Goal: Task Accomplishment & Management: Manage account settings

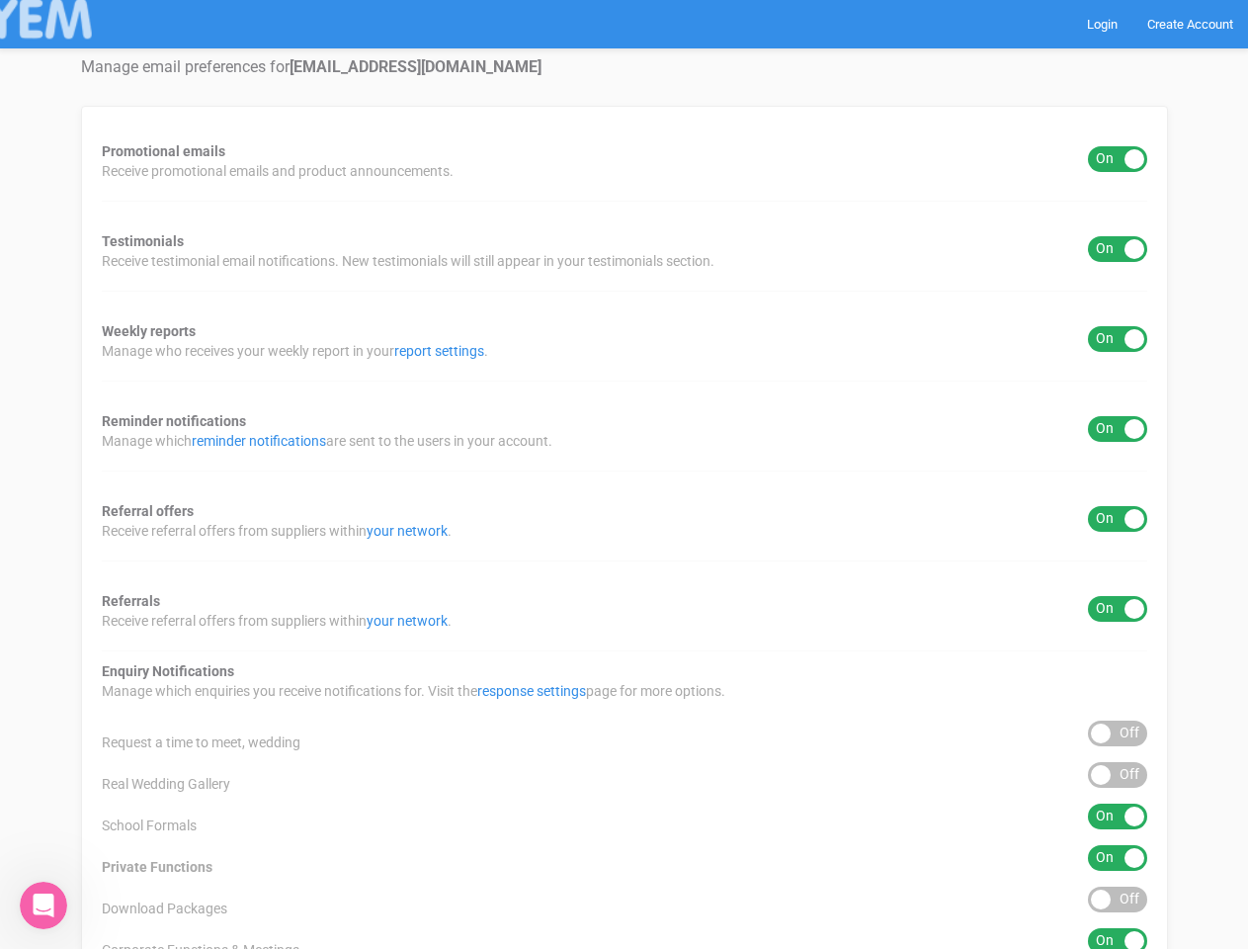
click at [624, 474] on div "Promotional emails ON OFF Receive promotional emails and product announcements.…" at bounding box center [624, 735] width 1087 height 1258
click at [1118, 159] on div "ON OFF" at bounding box center [1117, 159] width 59 height 26
click at [1118, 249] on div "ON OFF" at bounding box center [1117, 249] width 59 height 26
click at [1118, 339] on div "ON OFF" at bounding box center [1117, 339] width 59 height 26
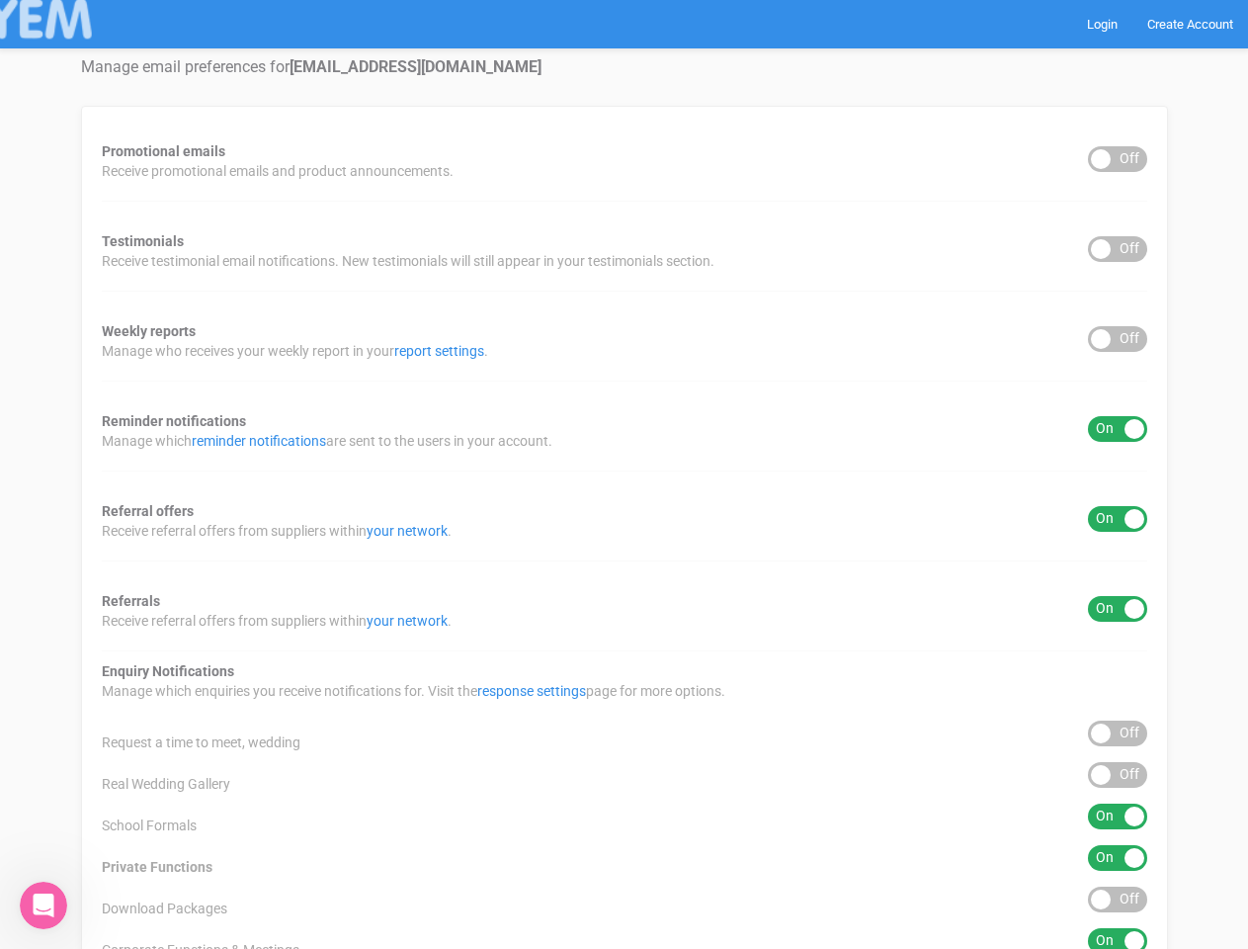
click at [1118, 429] on div "ON OFF" at bounding box center [1117, 429] width 59 height 26
click at [1118, 519] on div "ON OFF" at bounding box center [1117, 519] width 59 height 26
click at [1118, 609] on div "ON OFF" at bounding box center [1117, 609] width 59 height 26
click at [1118, 733] on div "ON OFF" at bounding box center [1117, 733] width 59 height 26
click at [1118, 775] on div "ON OFF" at bounding box center [1117, 775] width 59 height 26
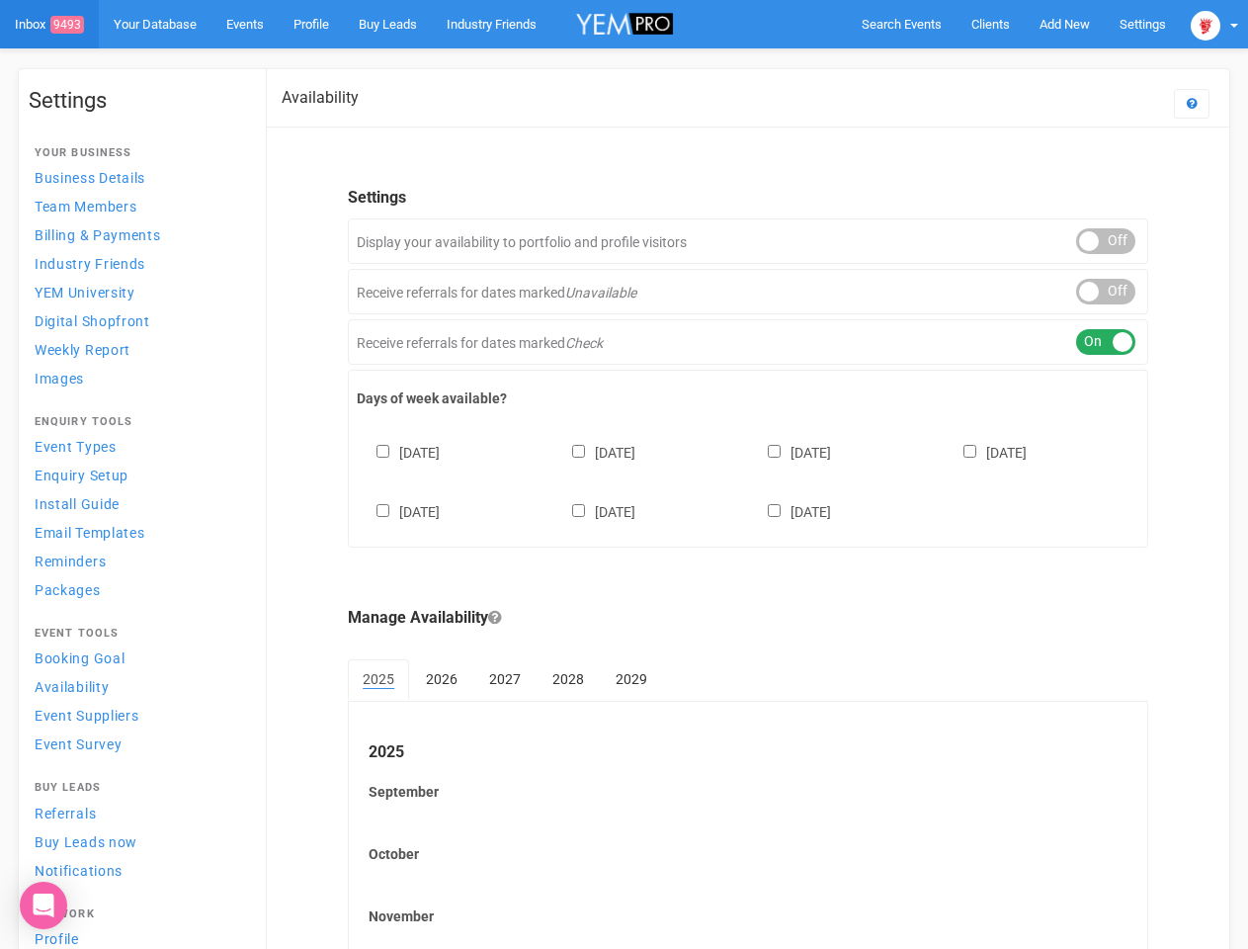
click at [624, 474] on div "Sunday Monday Tuesday Wednesday Thursday Friday Saturday" at bounding box center [748, 472] width 783 height 119
click at [901, 24] on span "Search Events" at bounding box center [902, 24] width 80 height 15
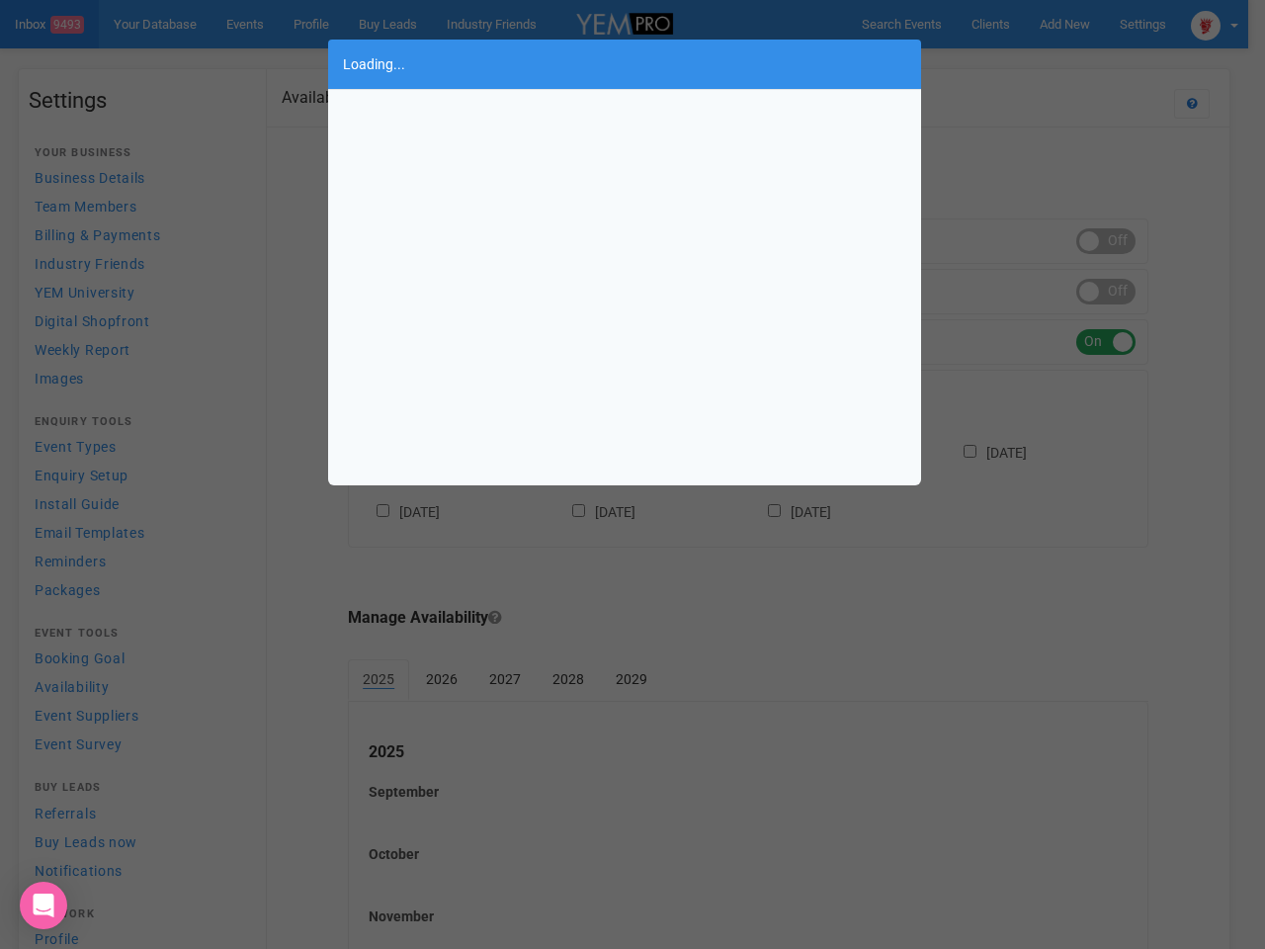
click at [1064, 24] on div "Loading..." at bounding box center [632, 474] width 1265 height 949
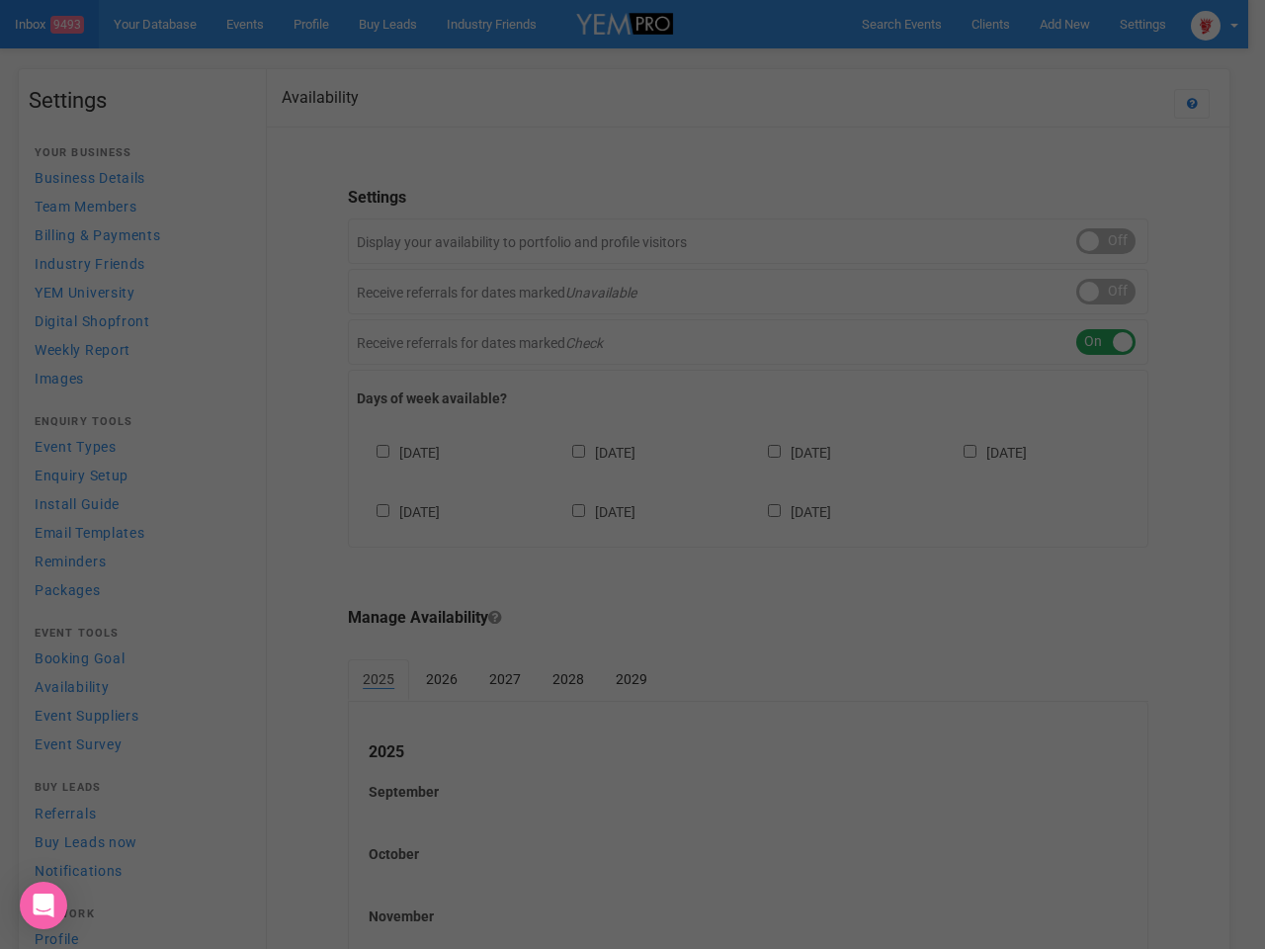
click at [1019, 63] on div at bounding box center [632, 474] width 1265 height 949
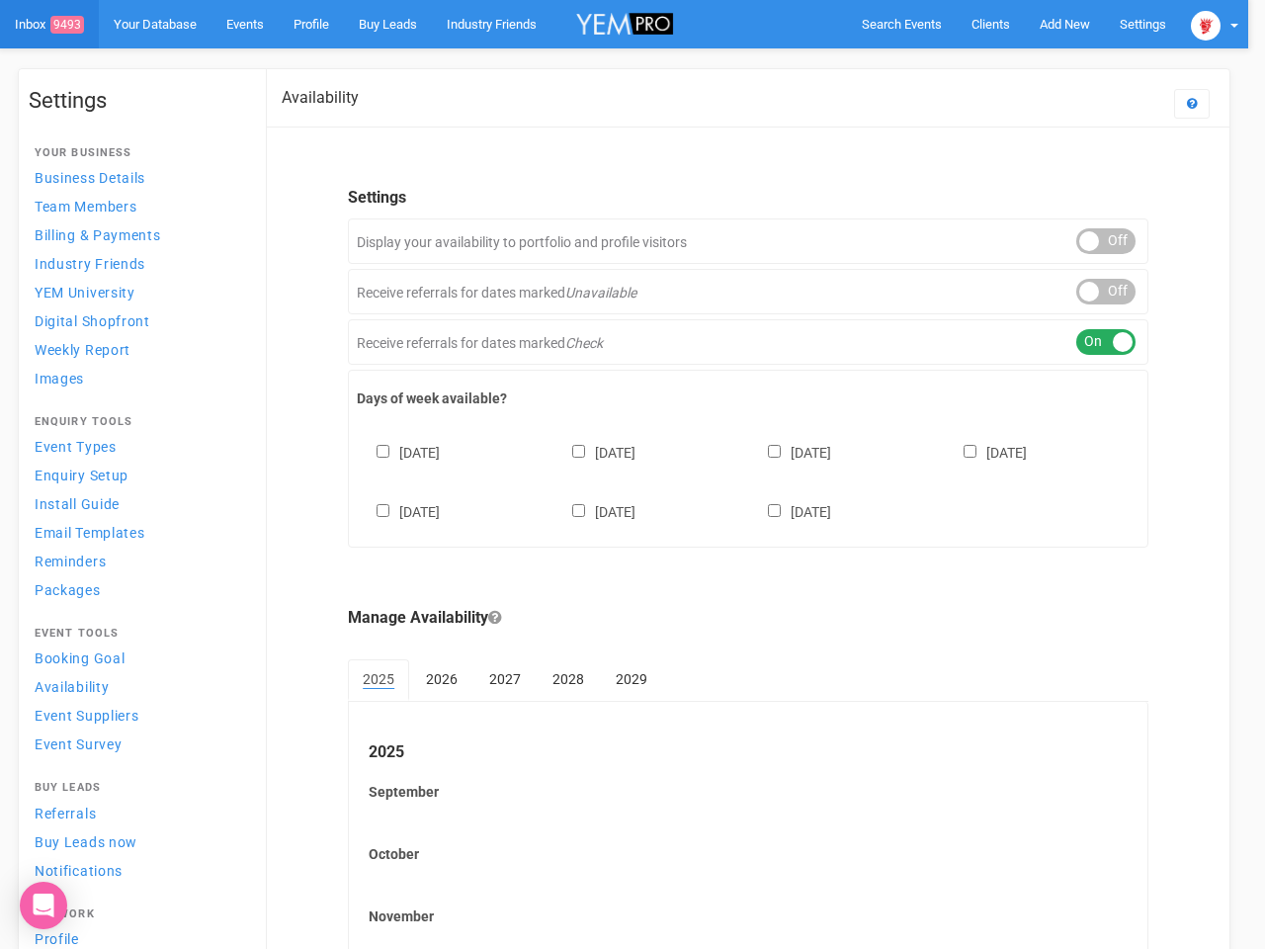
click at [1215, 24] on div at bounding box center [632, 474] width 1265 height 949
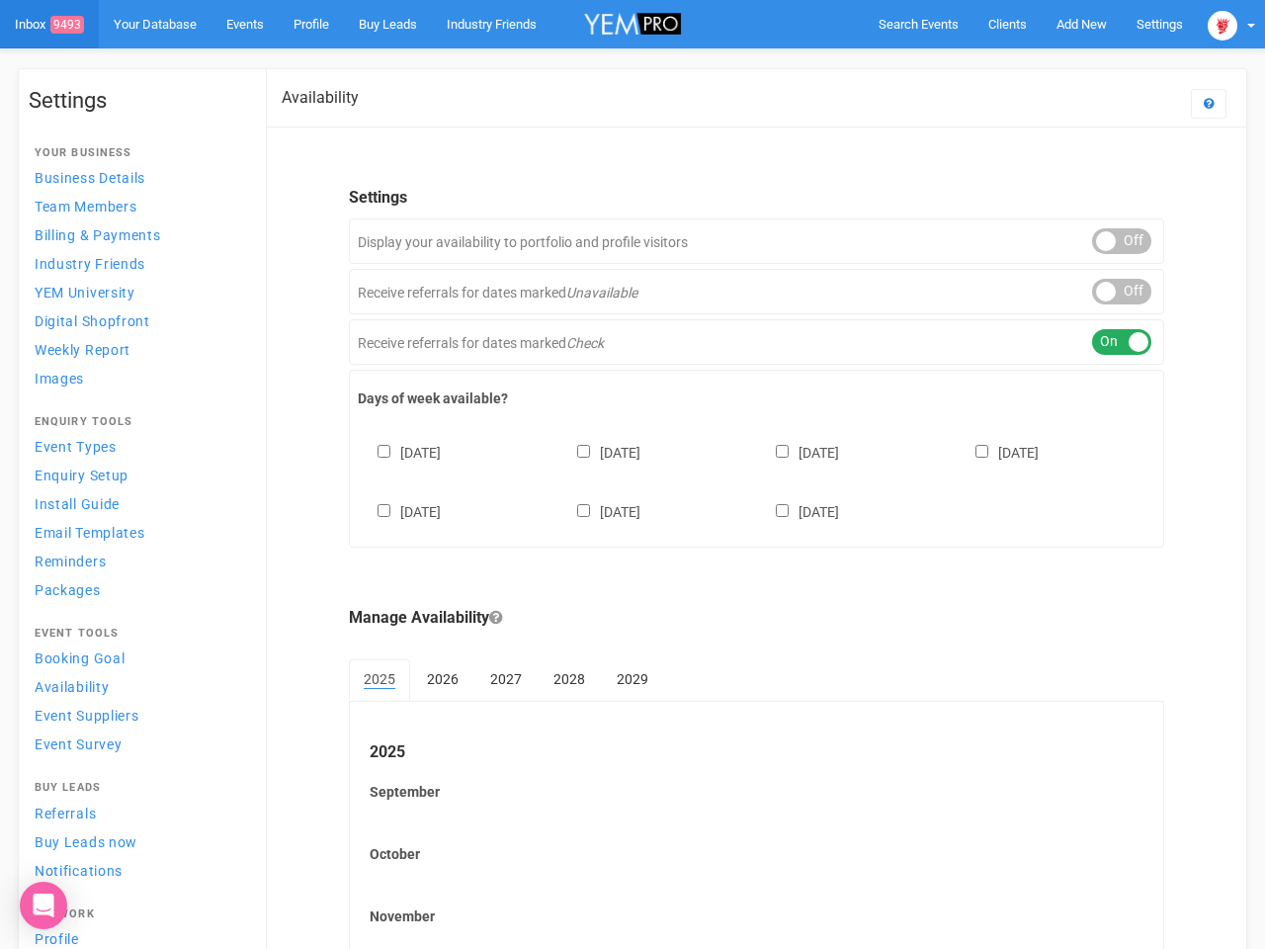
click at [1106, 241] on div "ON OFF" at bounding box center [1121, 241] width 59 height 26
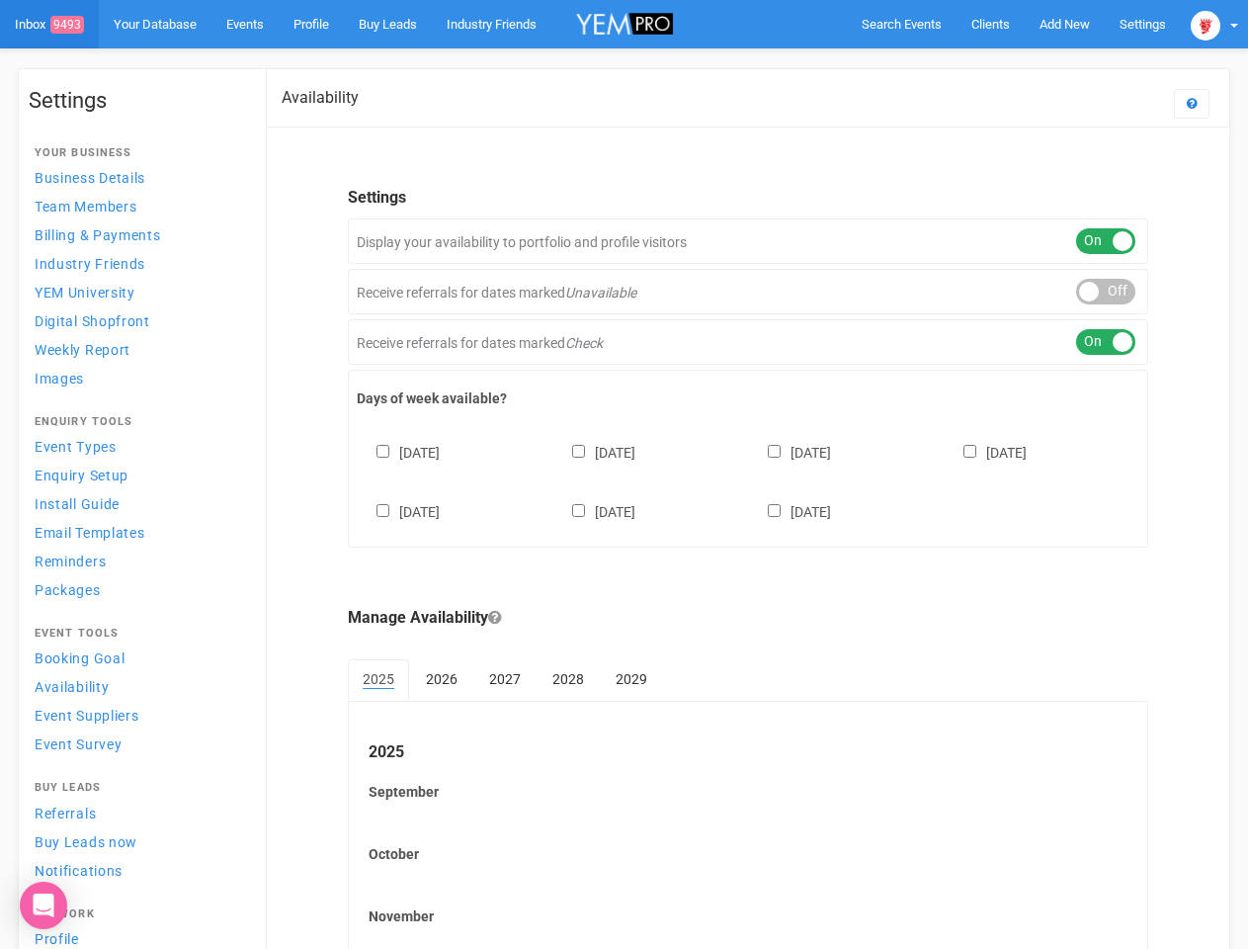
click at [1106, 292] on div "ON OFF" at bounding box center [1105, 292] width 59 height 26
click at [1106, 342] on div "ON OFF" at bounding box center [1105, 342] width 59 height 26
click at [748, 479] on div "[DATE] [DATE] [DATE] [DATE] [DATE] [DATE] [DATE]" at bounding box center [748, 472] width 783 height 119
click at [624, 474] on div "Sunday Monday Tuesday Wednesday Thursday Friday Saturday" at bounding box center [748, 472] width 783 height 119
click at [624, 474] on div "[DATE] [DATE] [DATE] [DATE] [DATE] [DATE] [DATE]" at bounding box center [748, 472] width 783 height 119
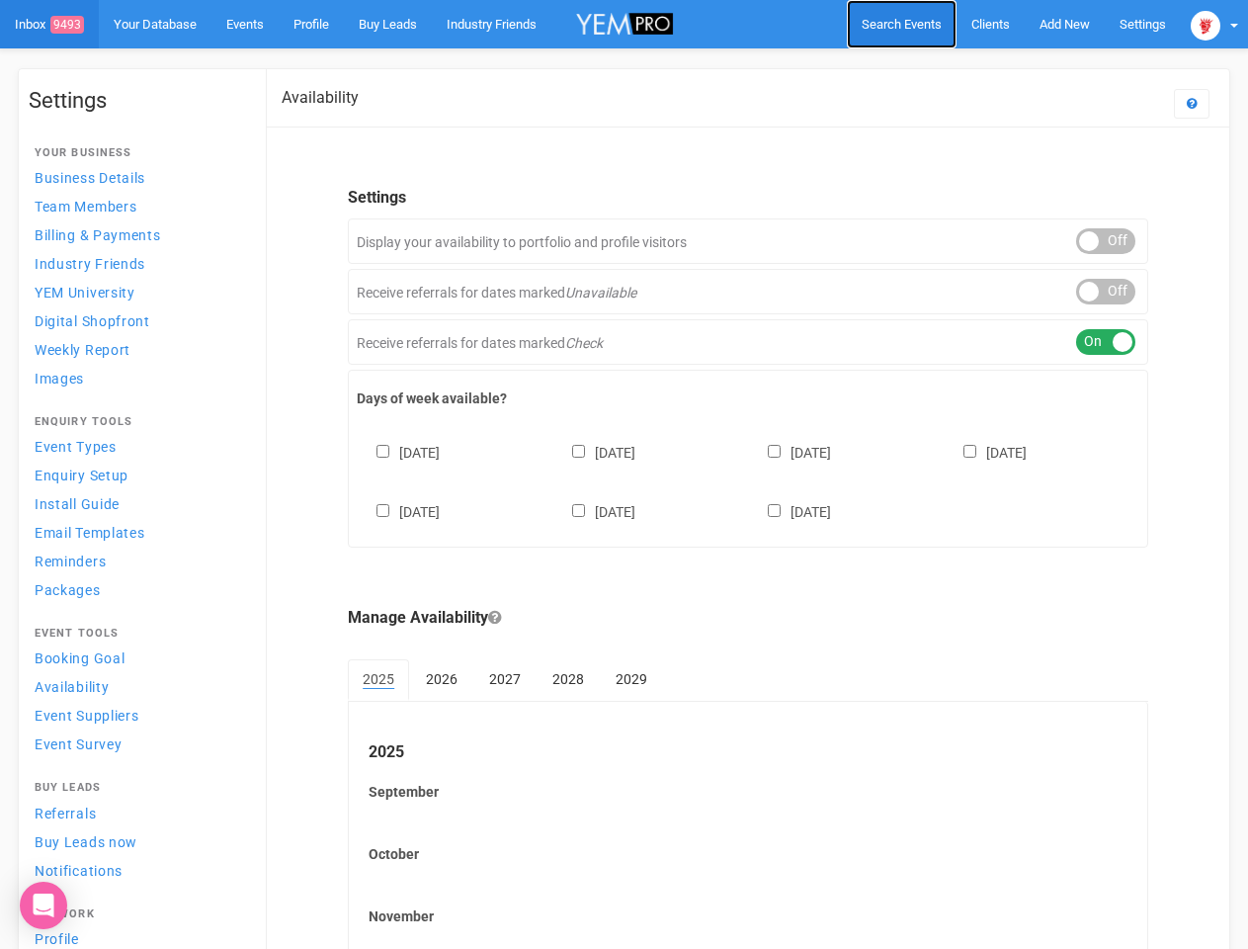
click at [901, 24] on span "Search Events" at bounding box center [902, 24] width 80 height 15
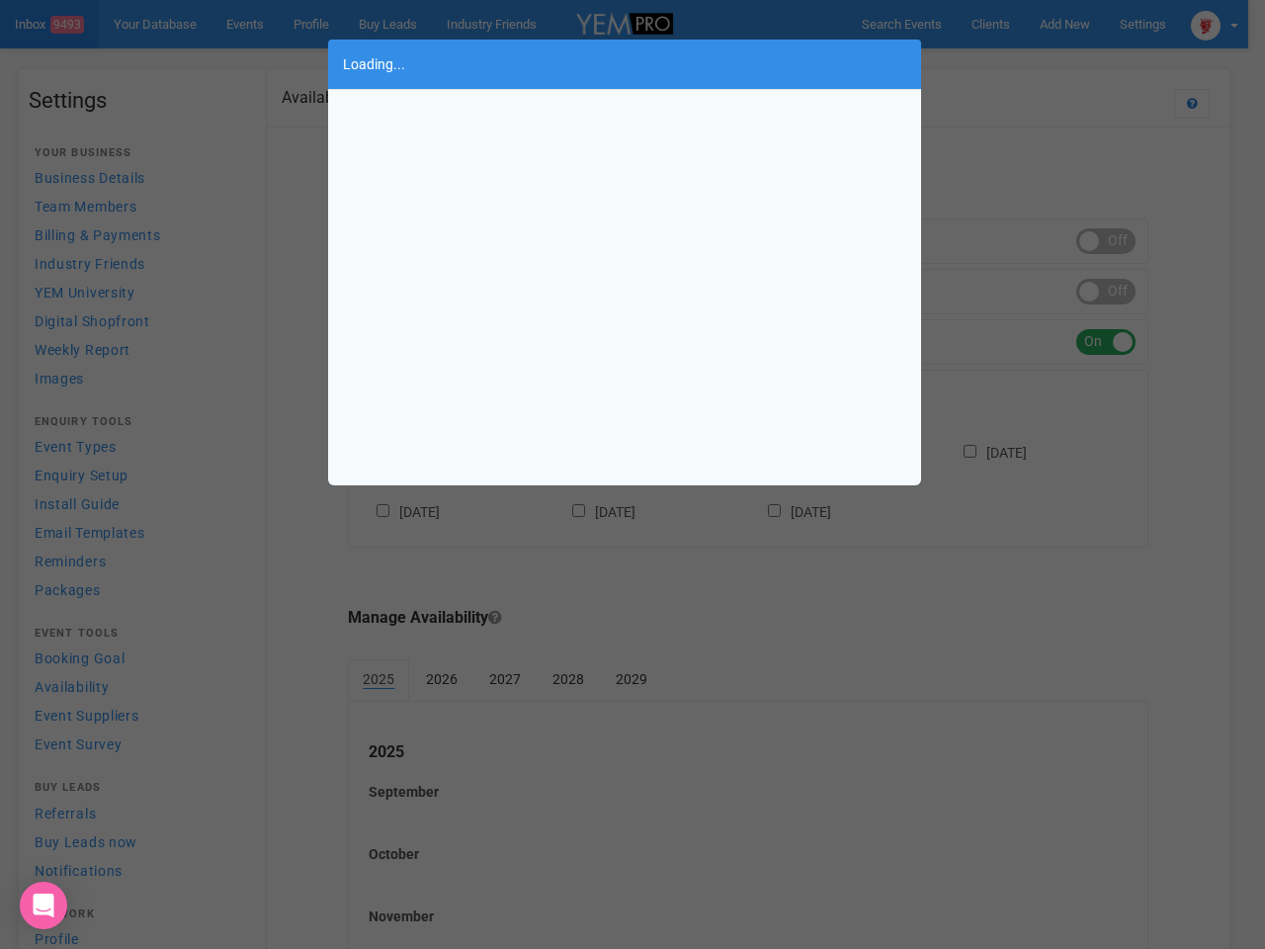
click at [1064, 24] on div "Loading..." at bounding box center [632, 474] width 1265 height 949
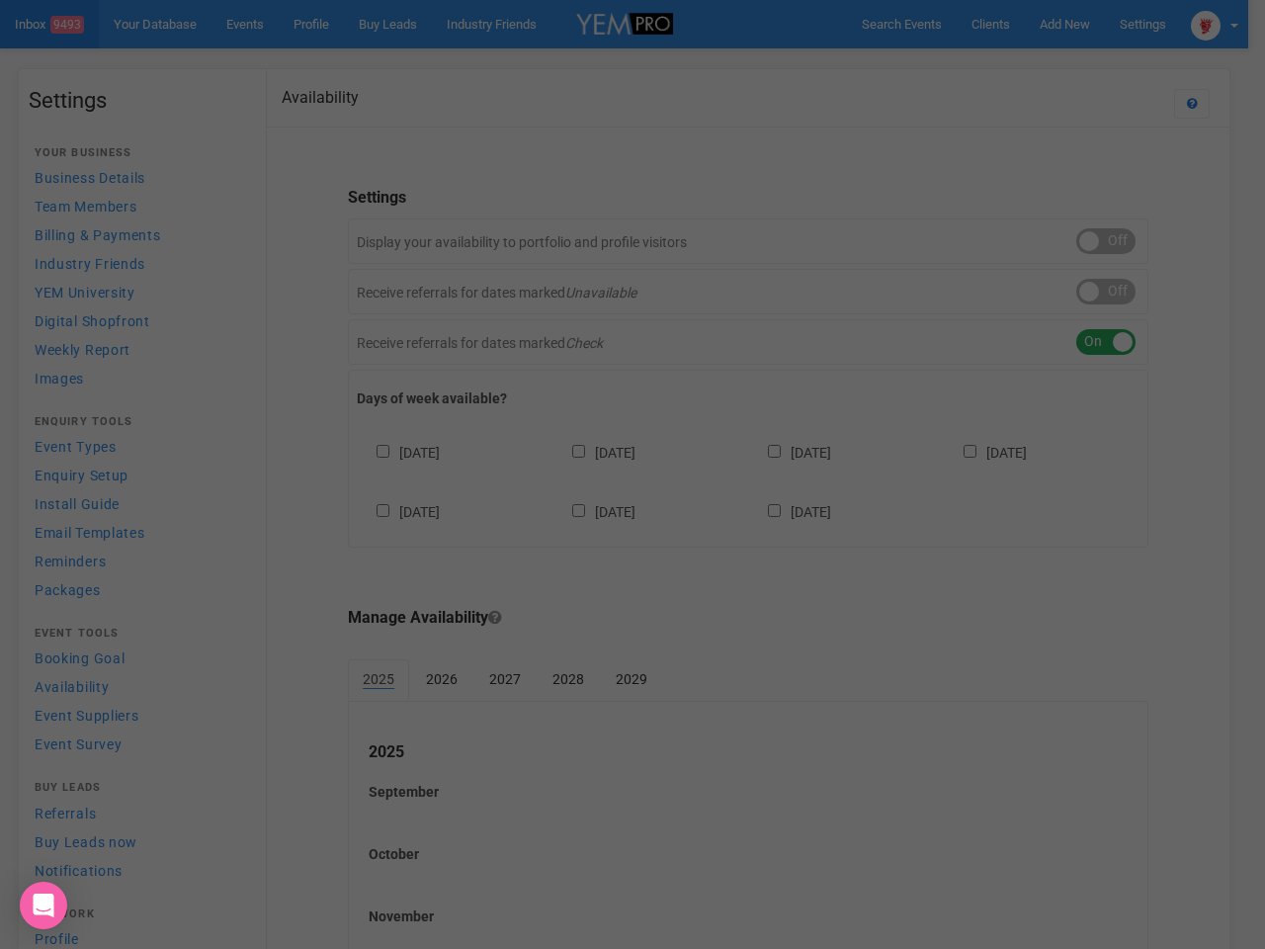
click at [1019, 63] on div at bounding box center [632, 474] width 1265 height 949
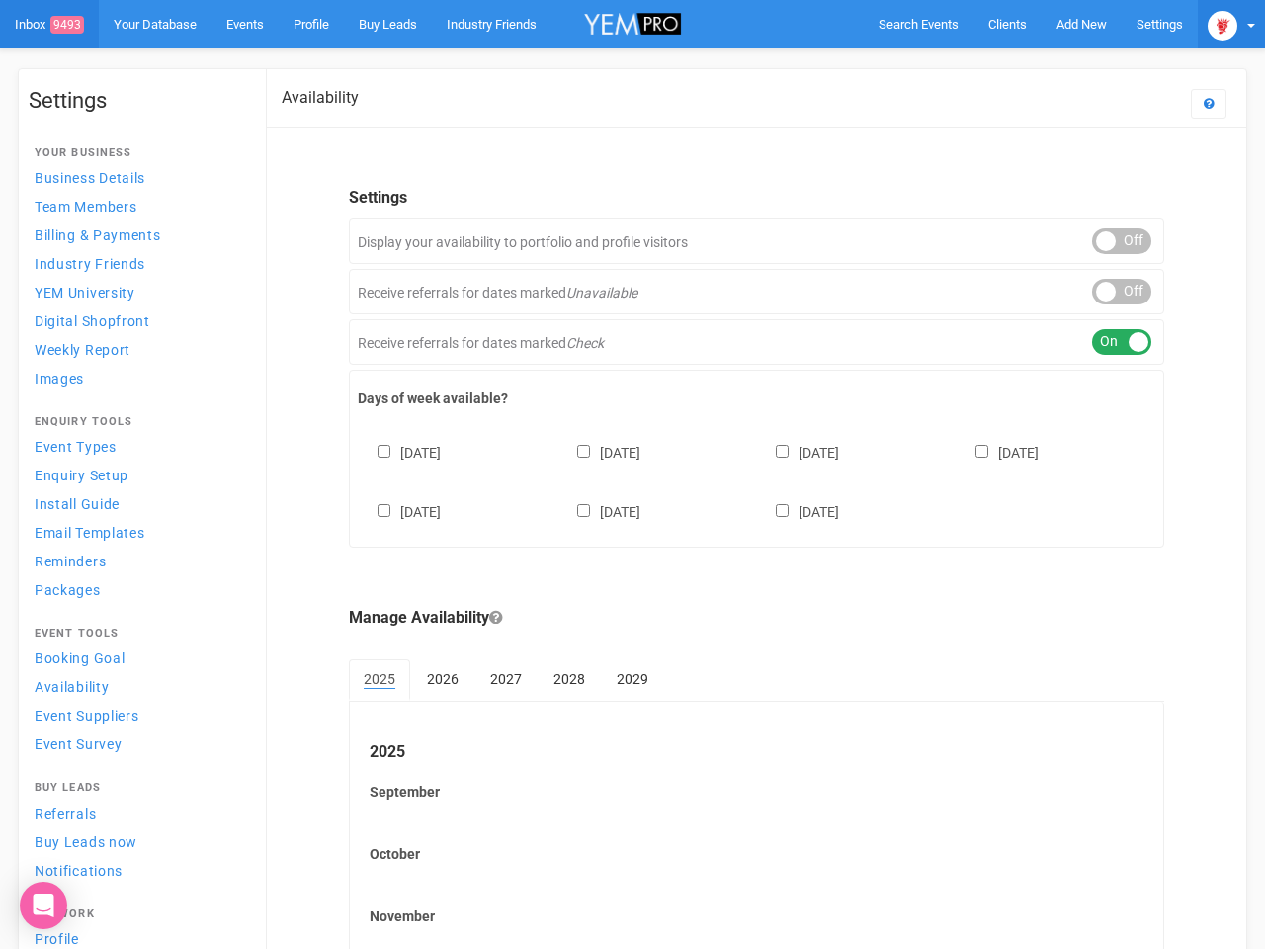
click at [1215, 24] on img at bounding box center [1223, 26] width 30 height 30
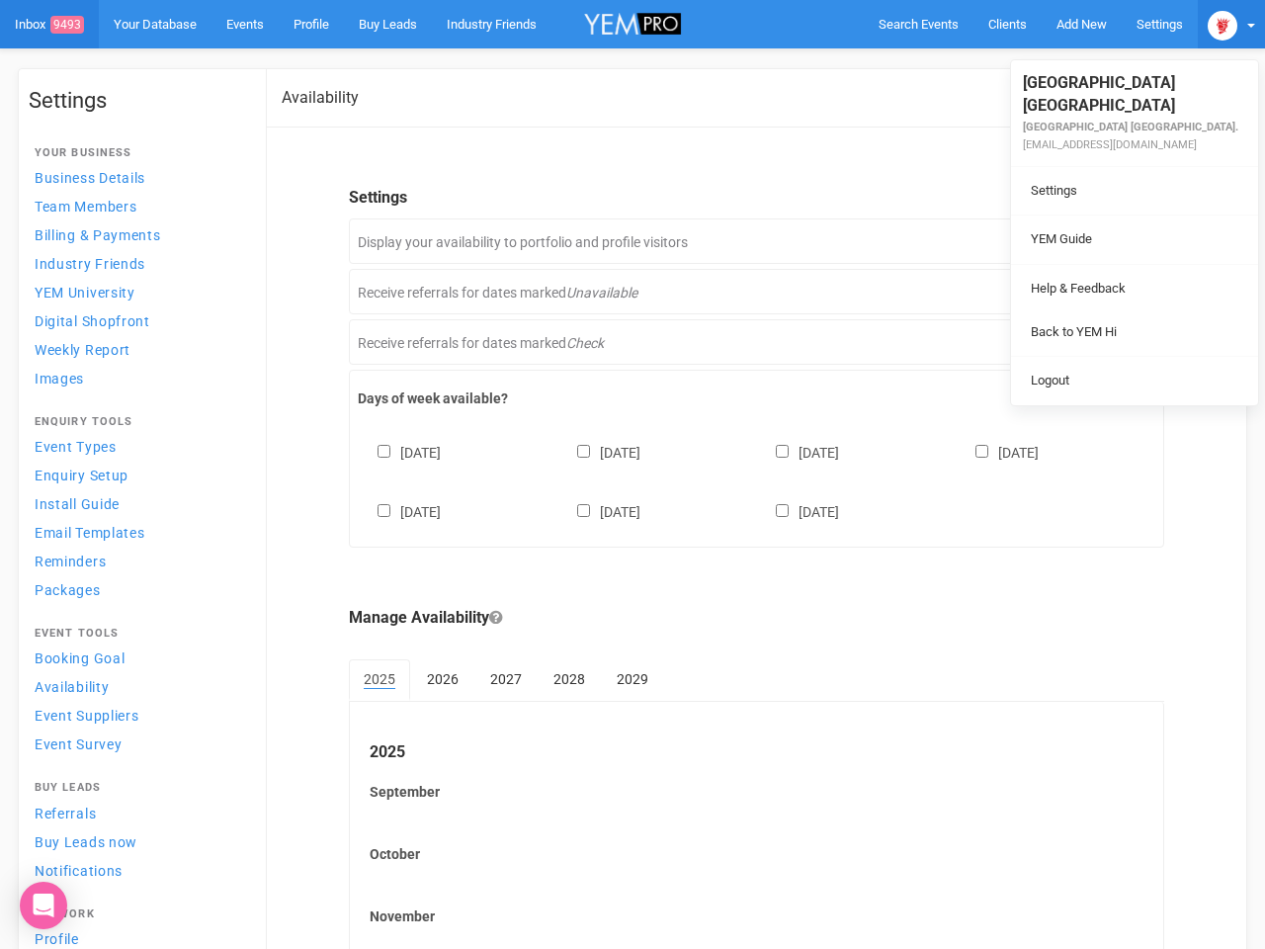
click at [1106, 241] on div "ON OFF" at bounding box center [1121, 241] width 59 height 26
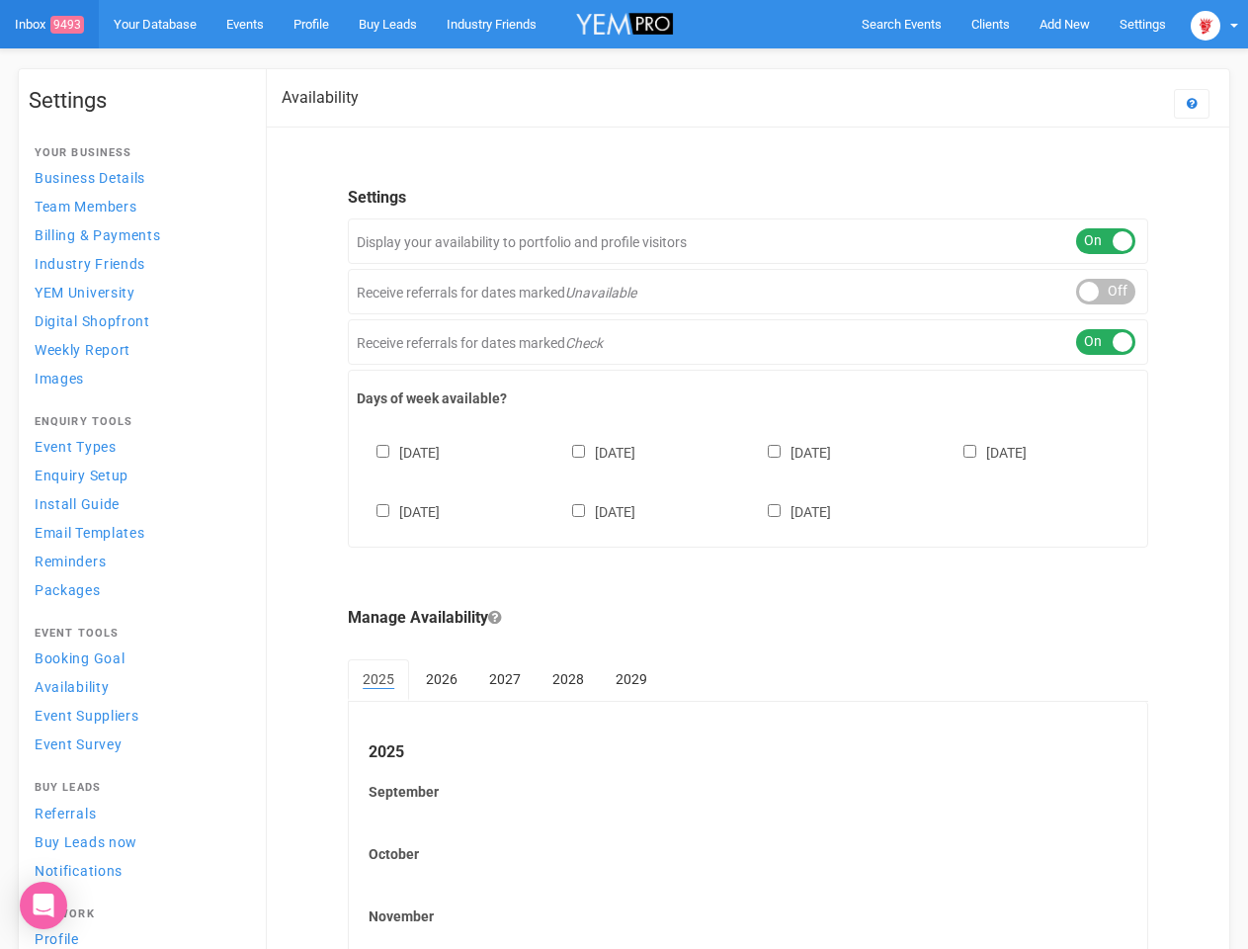
click at [1106, 292] on div "ON OFF" at bounding box center [1105, 292] width 59 height 26
click at [1106, 342] on div "ON OFF" at bounding box center [1105, 342] width 59 height 26
click at [748, 479] on div "[DATE] [DATE] [DATE] [DATE] [DATE] [DATE] [DATE]" at bounding box center [748, 472] width 783 height 119
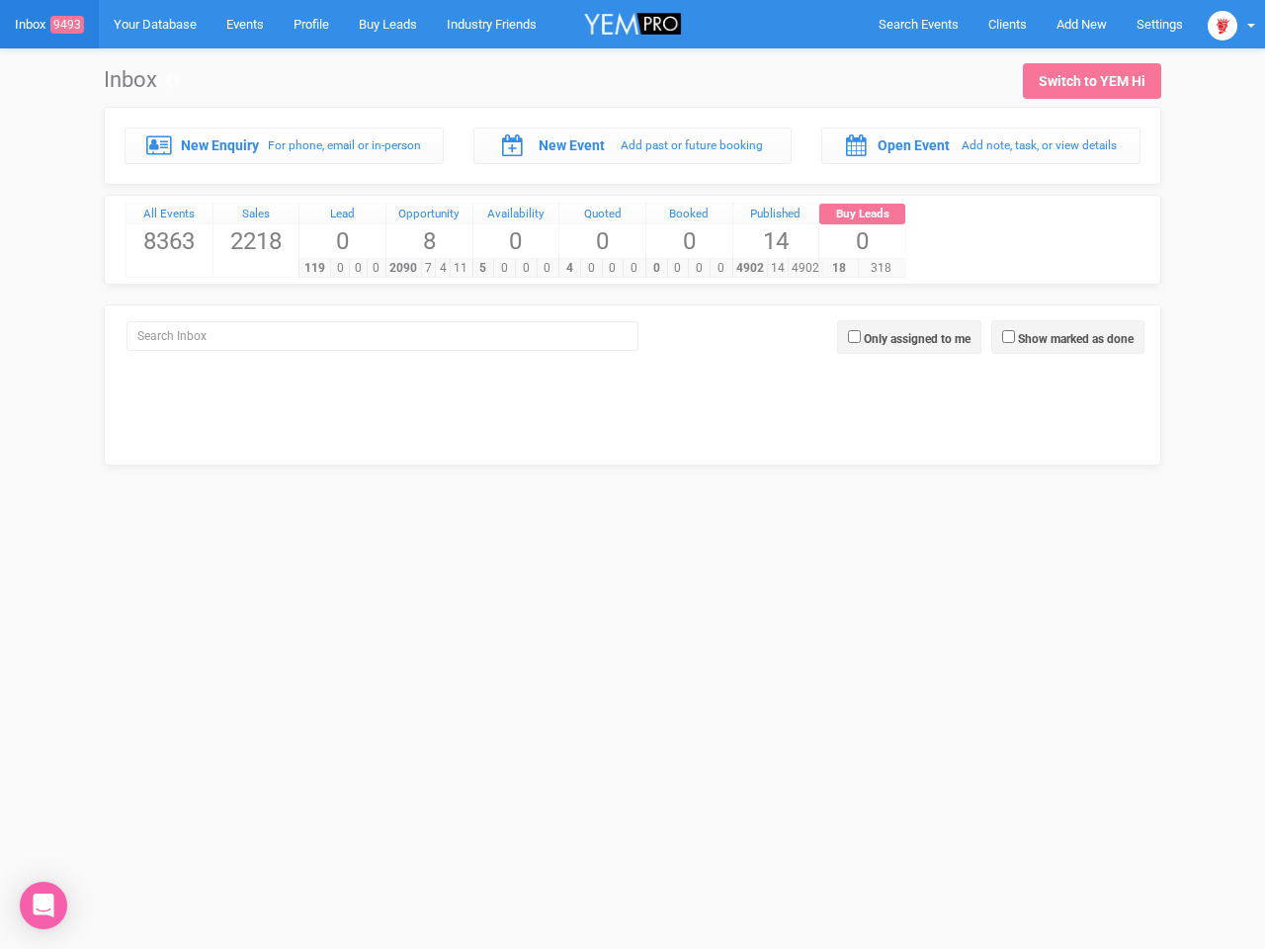
click at [633, 258] on div "4 0 0 0" at bounding box center [601, 268] width 86 height 20
click at [918, 24] on span "Search Events" at bounding box center [919, 24] width 80 height 15
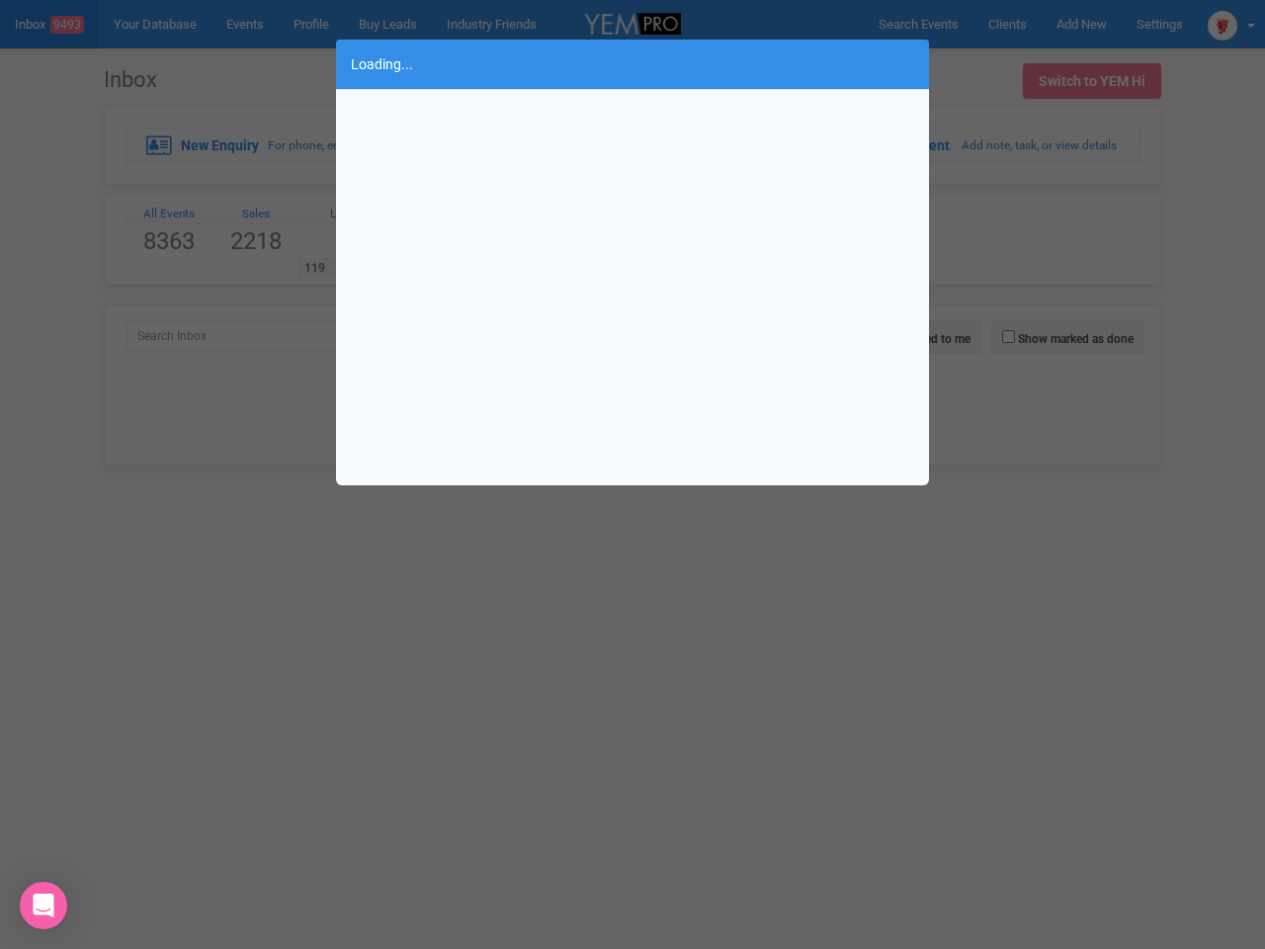
click at [1081, 24] on div "Loading..." at bounding box center [632, 474] width 1265 height 949
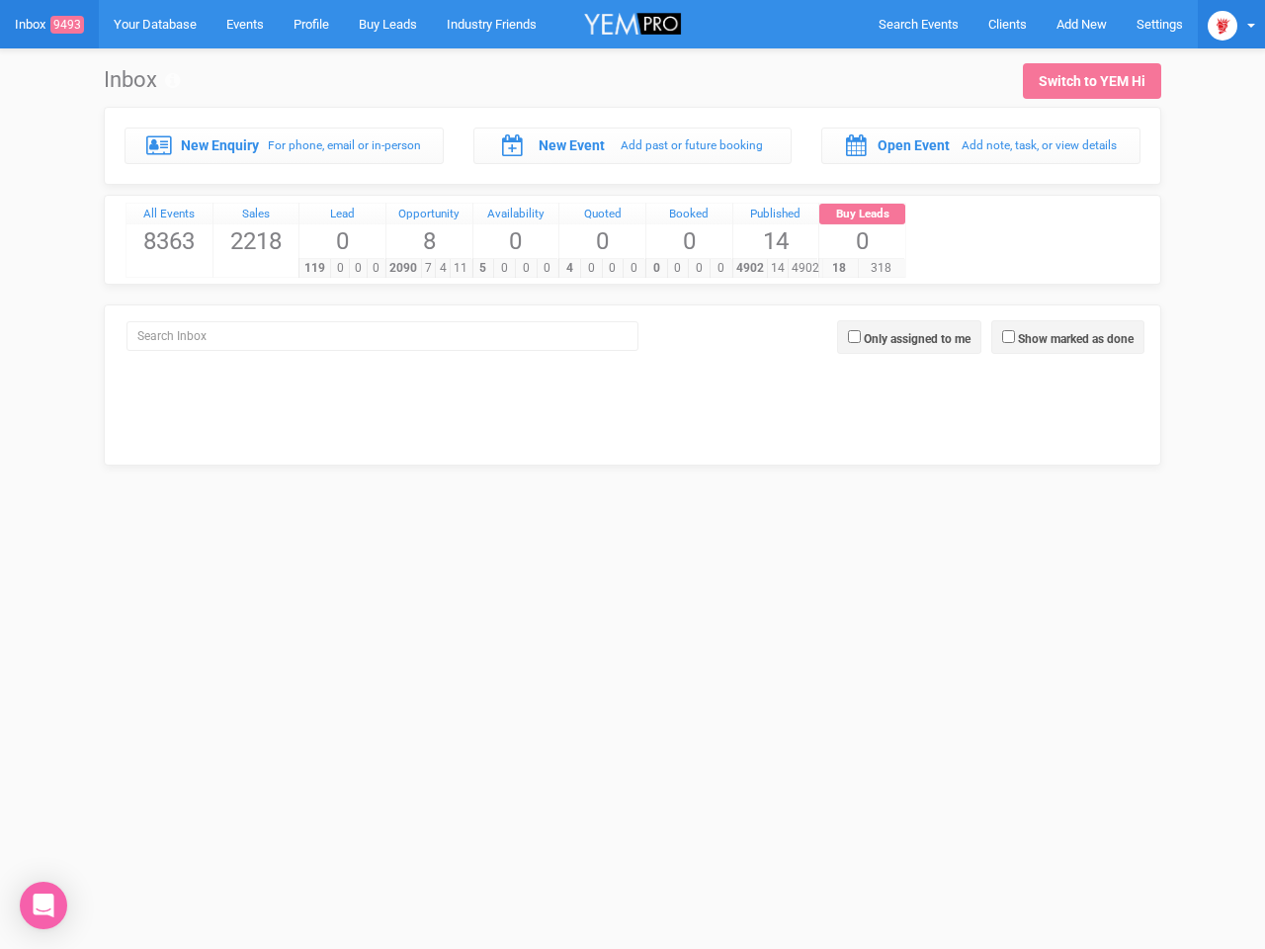
click at [1231, 24] on img at bounding box center [1223, 26] width 30 height 30
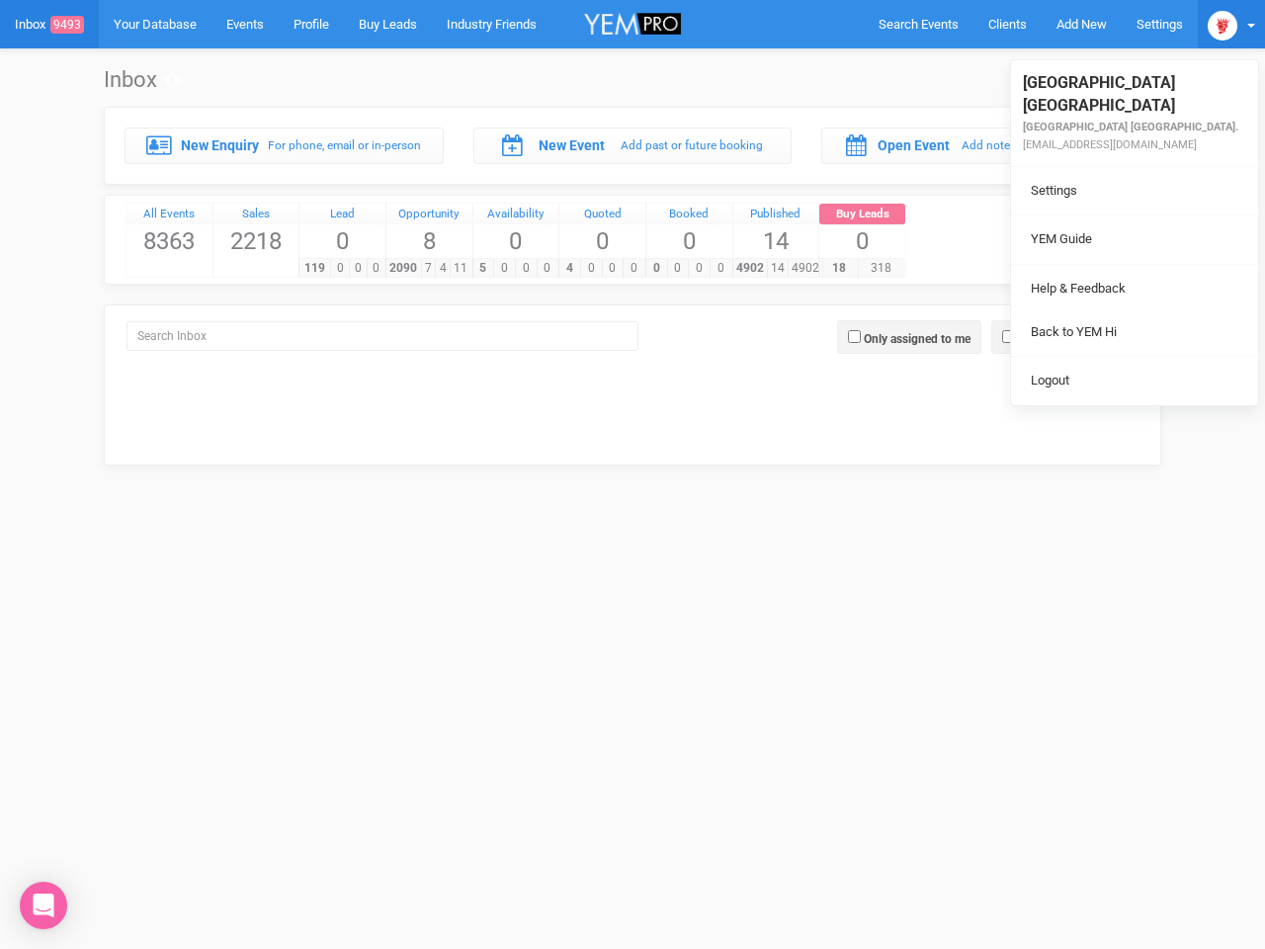
click at [1067, 337] on ul "Stamford Plaza Brisbane Stamford Plaza Brisbane. eventsspb@stamford.com.au Sett…" at bounding box center [1134, 232] width 247 height 345
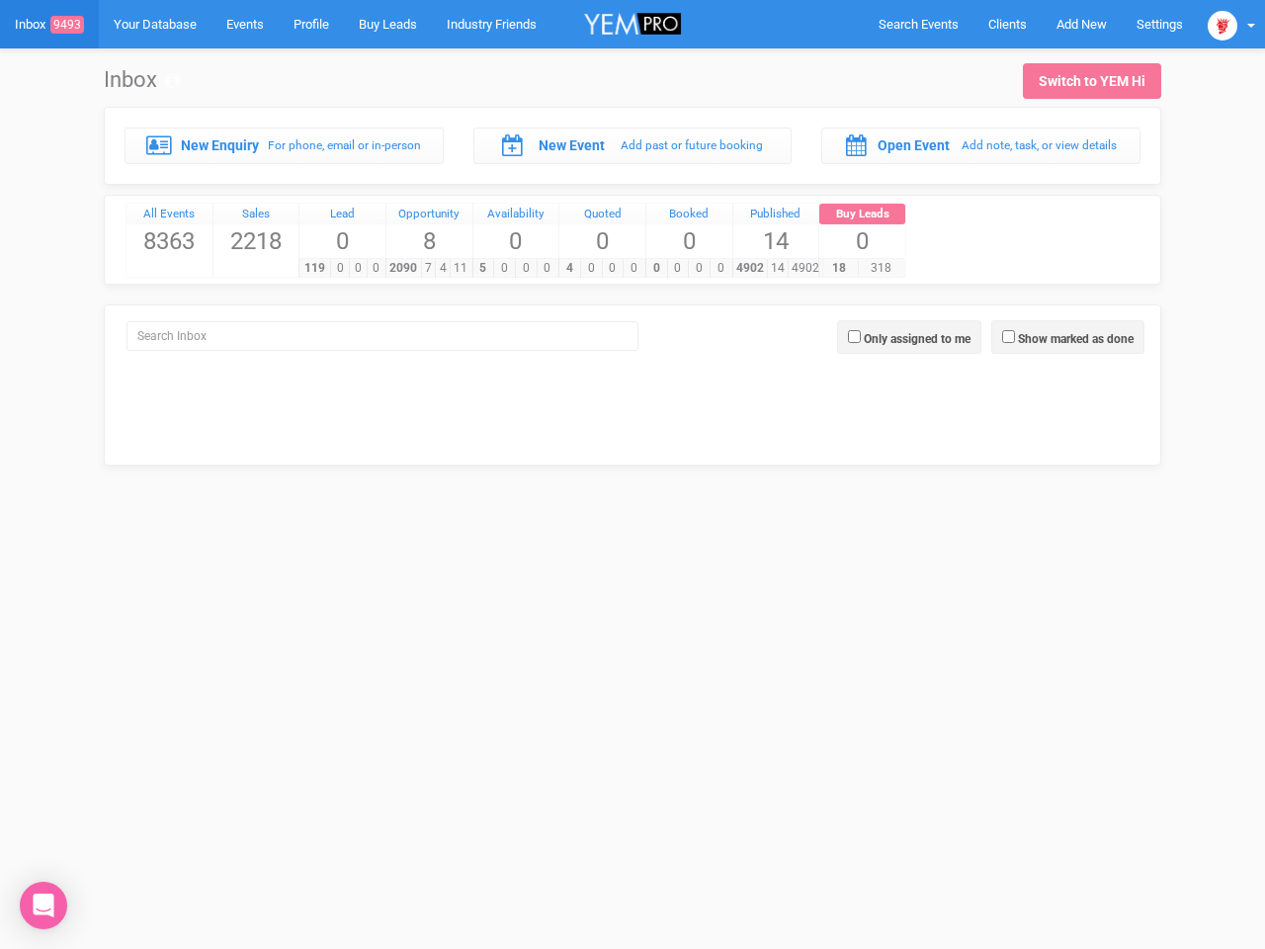
click at [909, 337] on label "Only assigned to me" at bounding box center [917, 339] width 107 height 18
click at [861, 337] on input "Only assigned to me" at bounding box center [854, 336] width 13 height 13
checkbox input "true"
click at [43, 905] on icon "Open Intercom Messenger" at bounding box center [44, 905] width 21 height 24
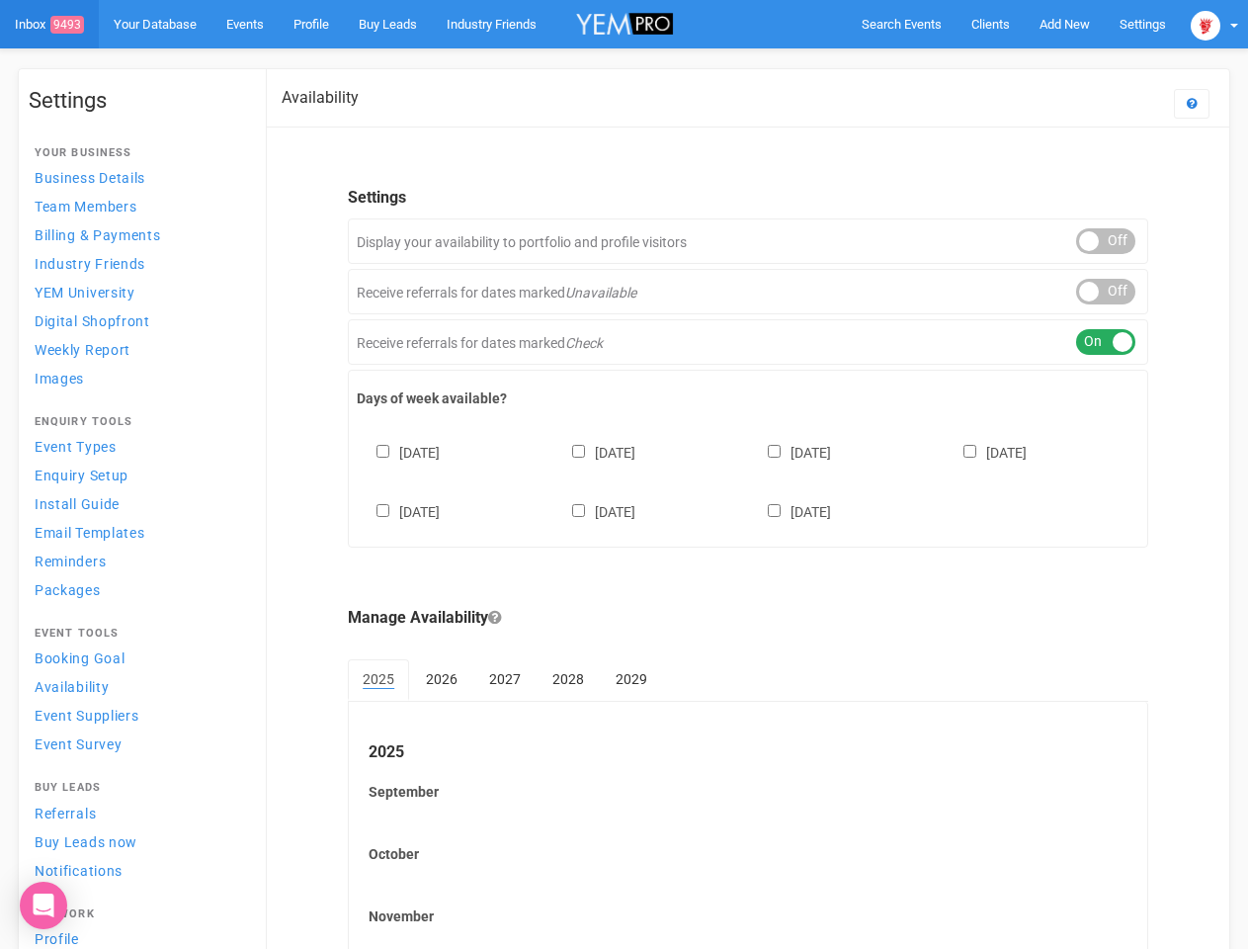
click at [624, 474] on div "[DATE] [DATE] [DATE] [DATE] [DATE] [DATE] [DATE]" at bounding box center [748, 472] width 783 height 119
click at [901, 24] on span "Search Events" at bounding box center [902, 24] width 80 height 15
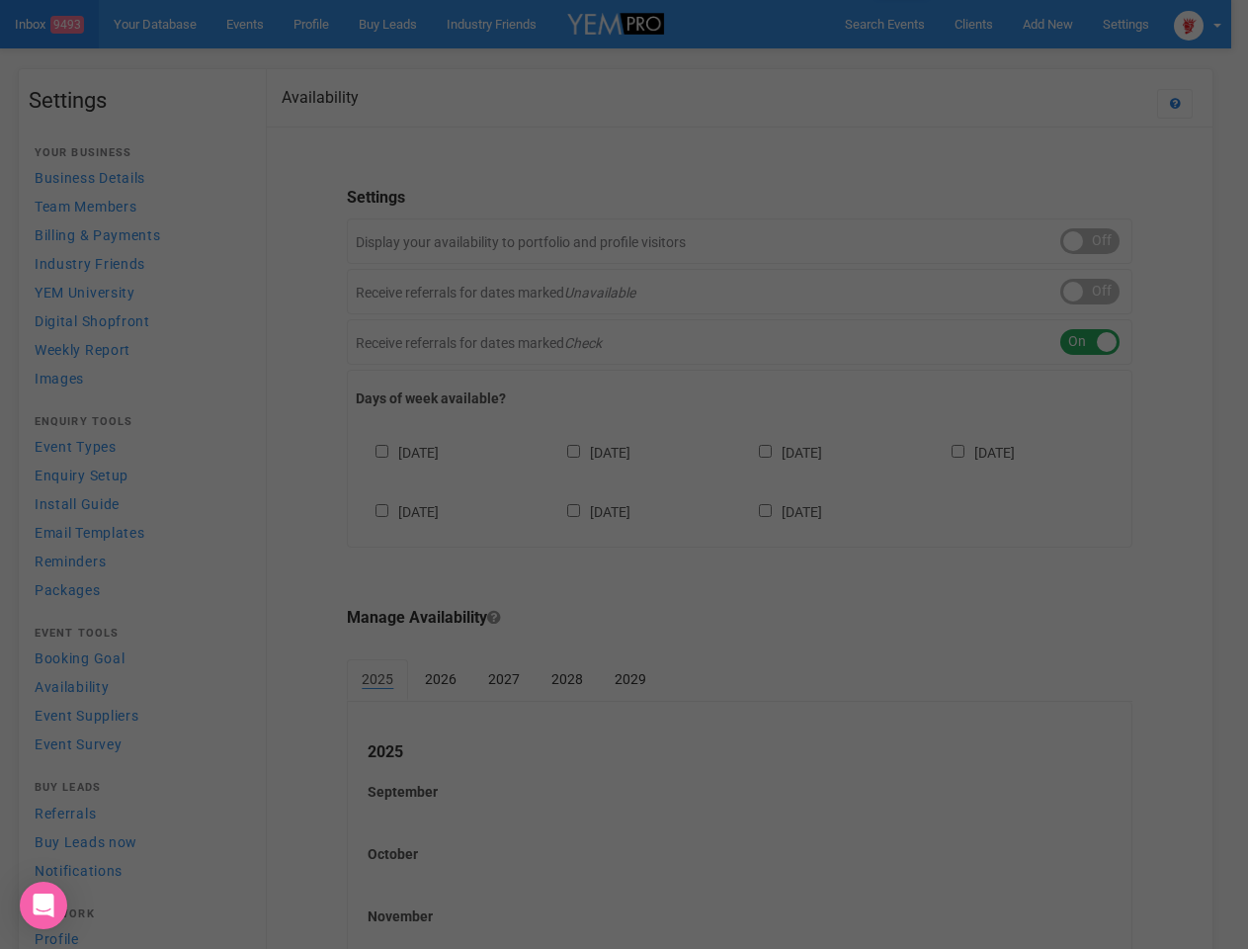
click at [0, 0] on div "Loading..." at bounding box center [0, 0] width 0 height 0
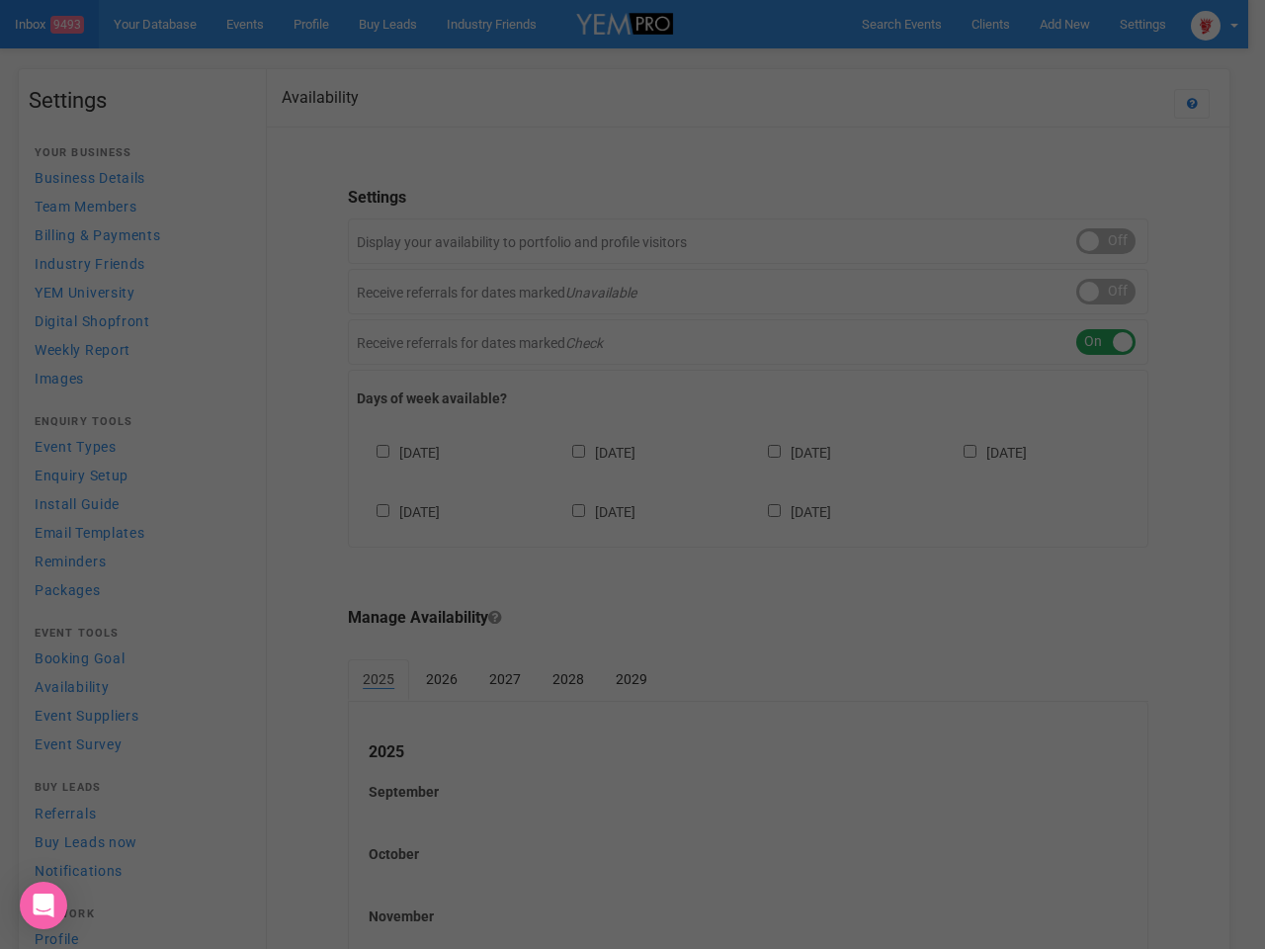
click at [1019, 63] on div "Loading..." at bounding box center [632, 474] width 1265 height 949
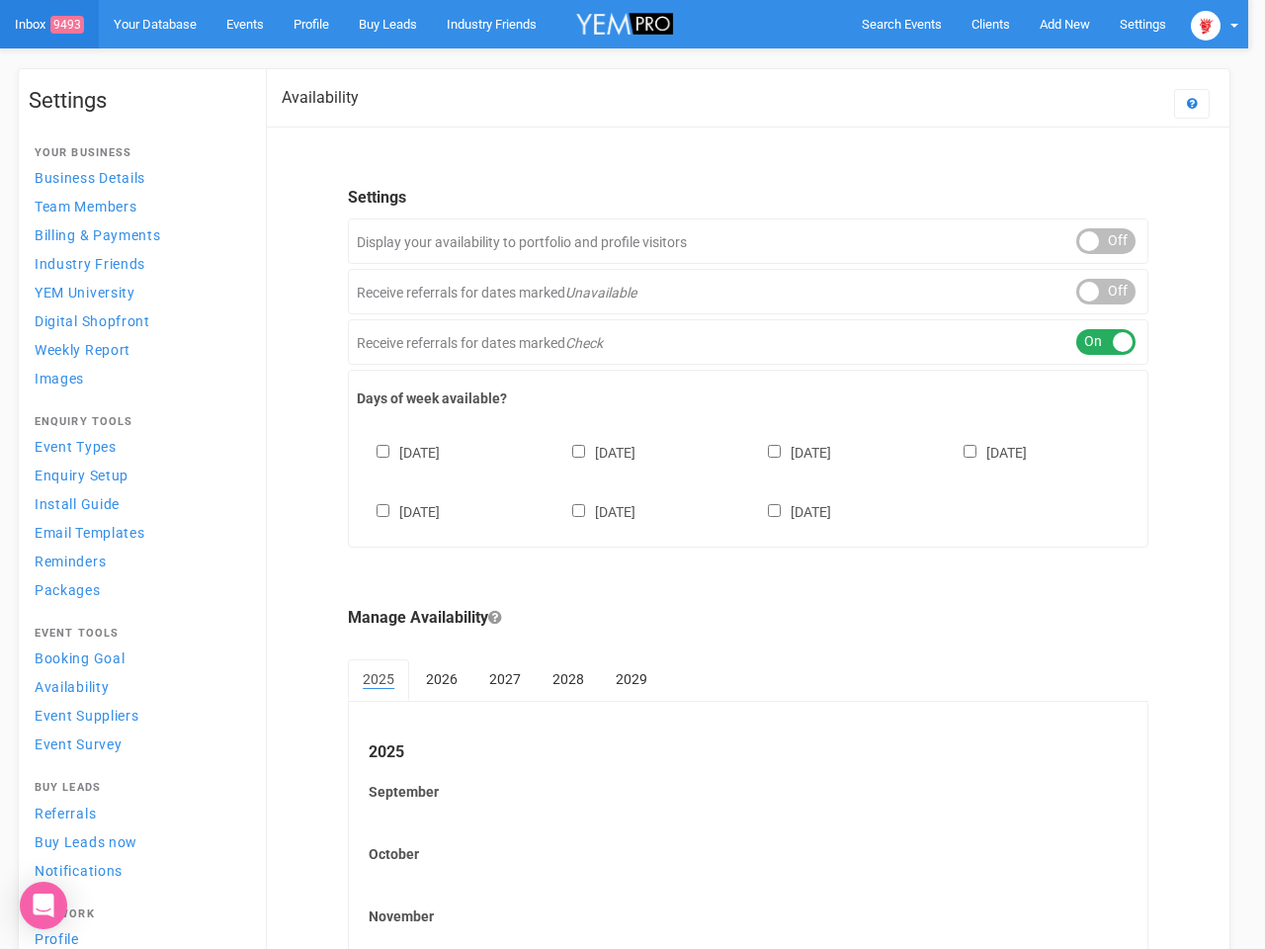
click at [1215, 24] on div at bounding box center [632, 474] width 1265 height 949
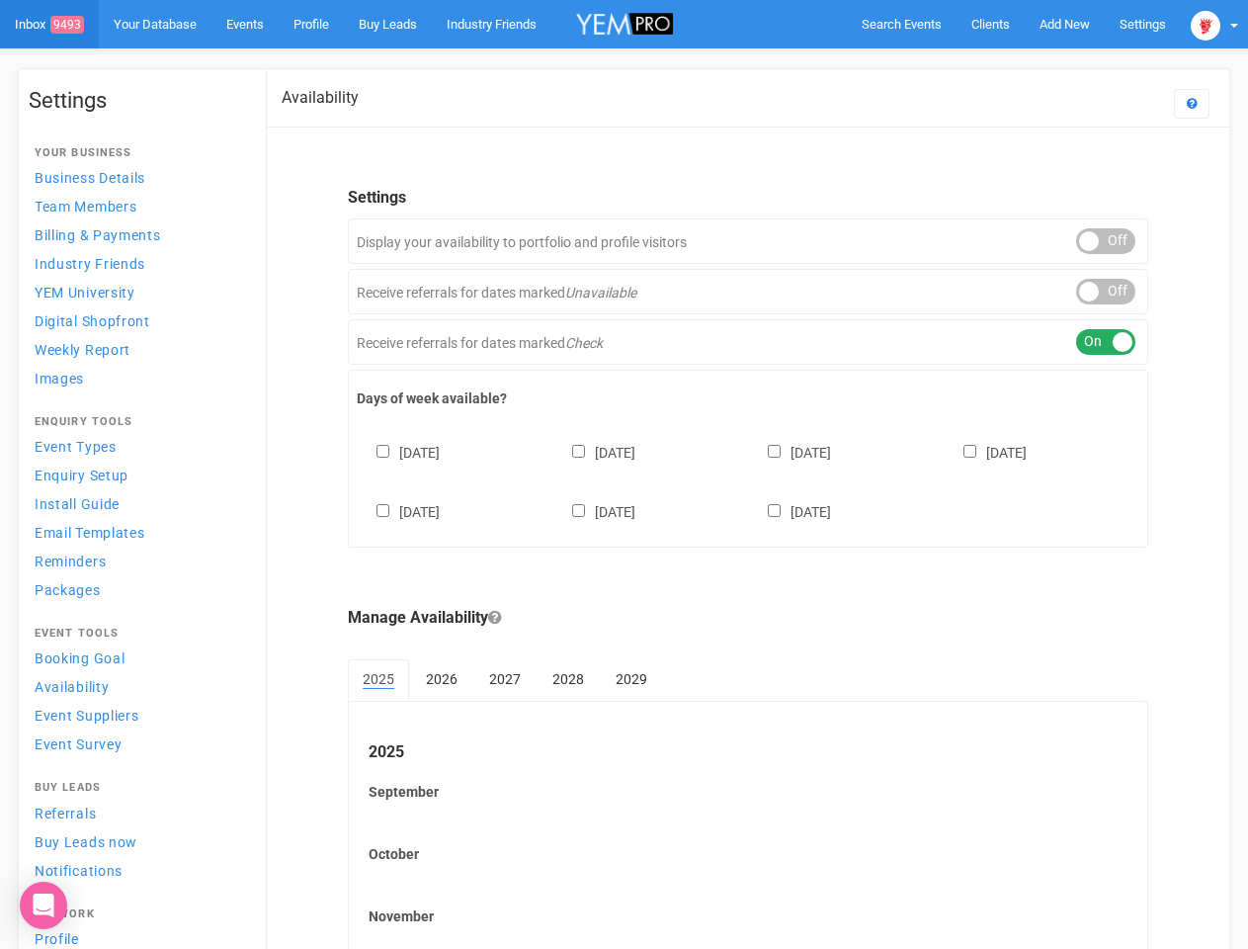
click at [1106, 241] on div "ON OFF" at bounding box center [1105, 241] width 59 height 26
click at [1106, 292] on div "ON OFF" at bounding box center [1105, 292] width 59 height 26
click at [1106, 342] on div "ON OFF" at bounding box center [1105, 342] width 59 height 26
click at [748, 479] on div "[DATE] [DATE] [DATE] [DATE] [DATE] [DATE] [DATE]" at bounding box center [748, 472] width 783 height 119
